Goal: Navigation & Orientation: Go to known website

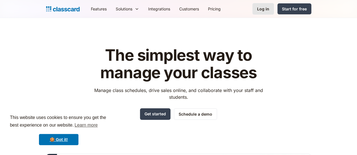
click at [269, 8] on div "Log in" at bounding box center [263, 9] width 12 height 6
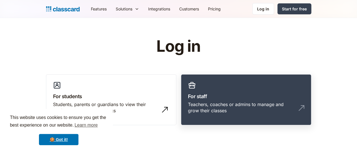
click at [252, 92] on link "For staff Teachers, coaches or admins to manage and grow their classes" at bounding box center [246, 99] width 130 height 51
